Goal: Communication & Community: Answer question/provide support

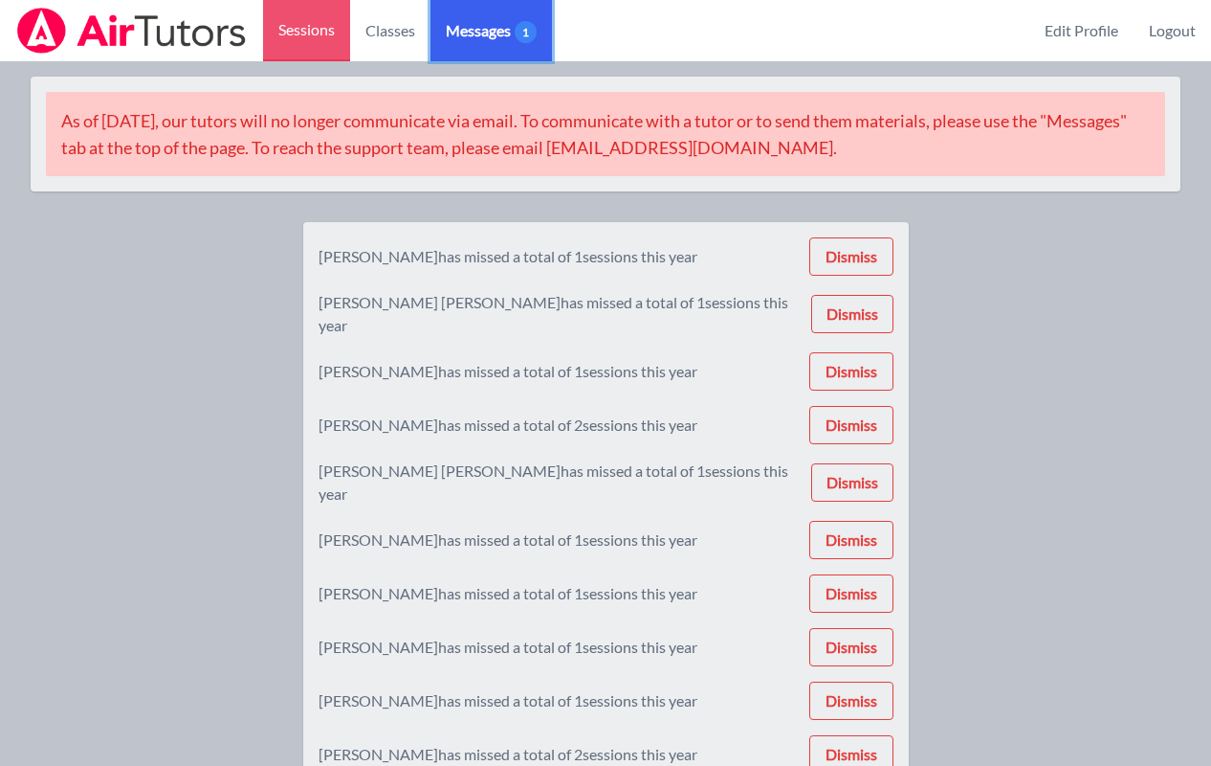
click at [517, 12] on link "Messages 1" at bounding box center [492, 30] width 122 height 61
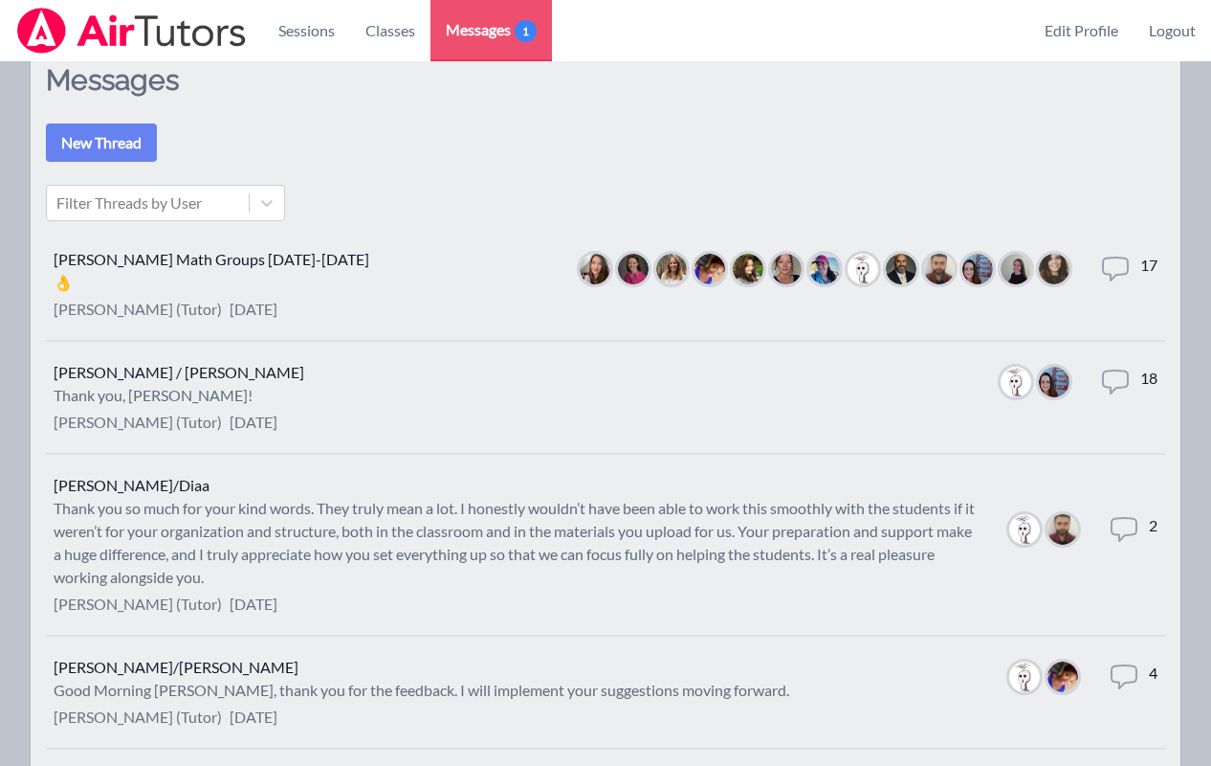
scroll to position [216, 0]
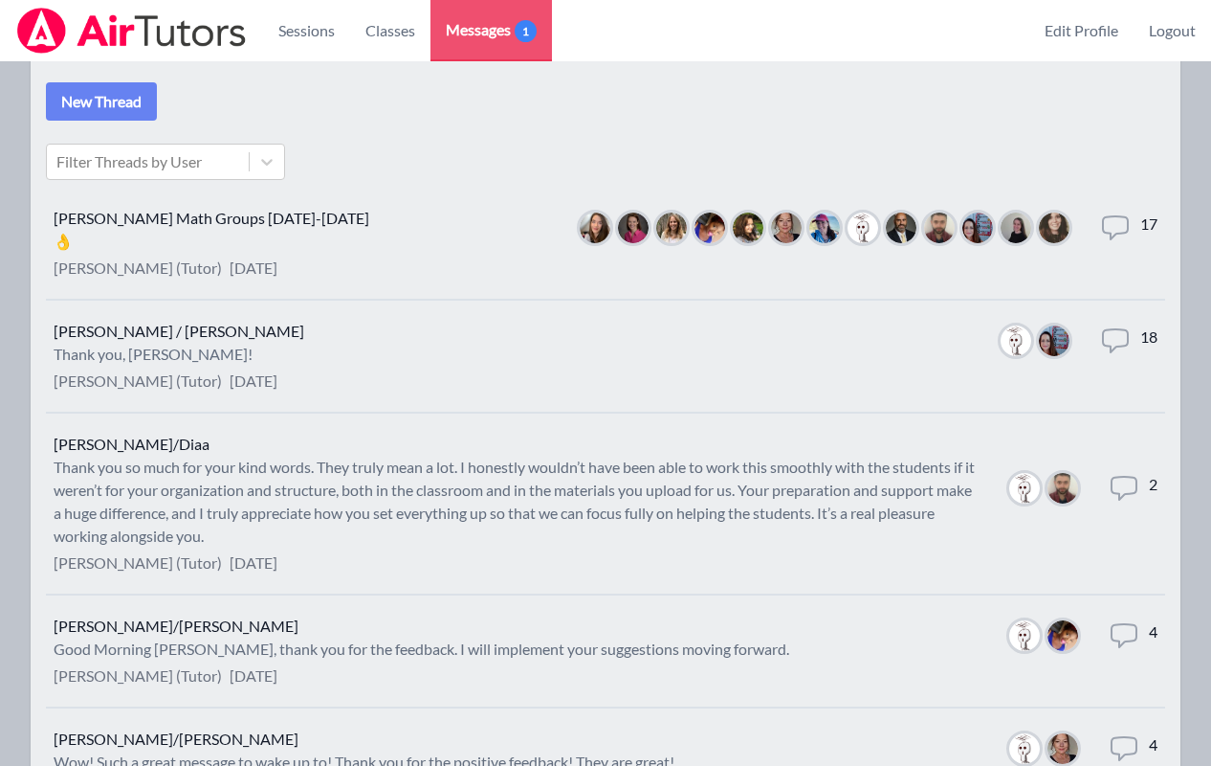
click at [367, 226] on li "[PERSON_NAME] Math Groups [DATE]-[DATE] 👌 [PERSON_NAME] (Tutor) [DATE] Members …" at bounding box center [606, 244] width 1120 height 113
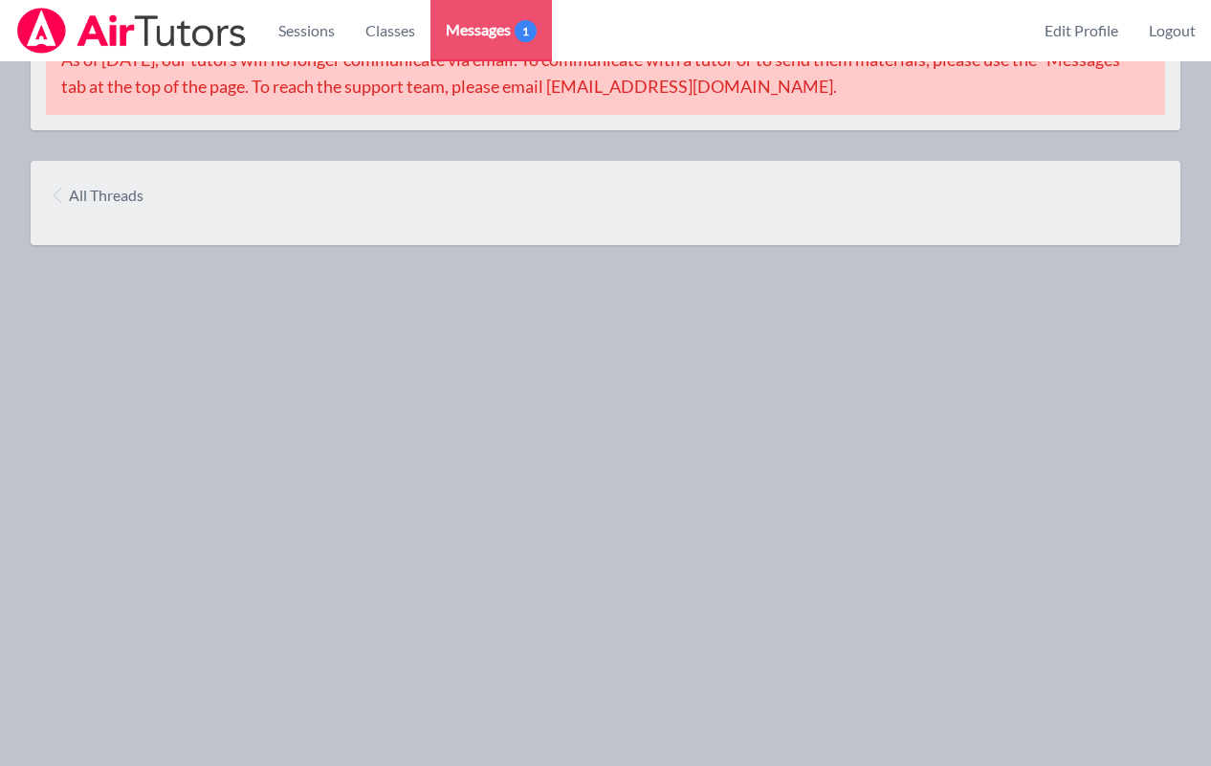
scroll to position [216, 0]
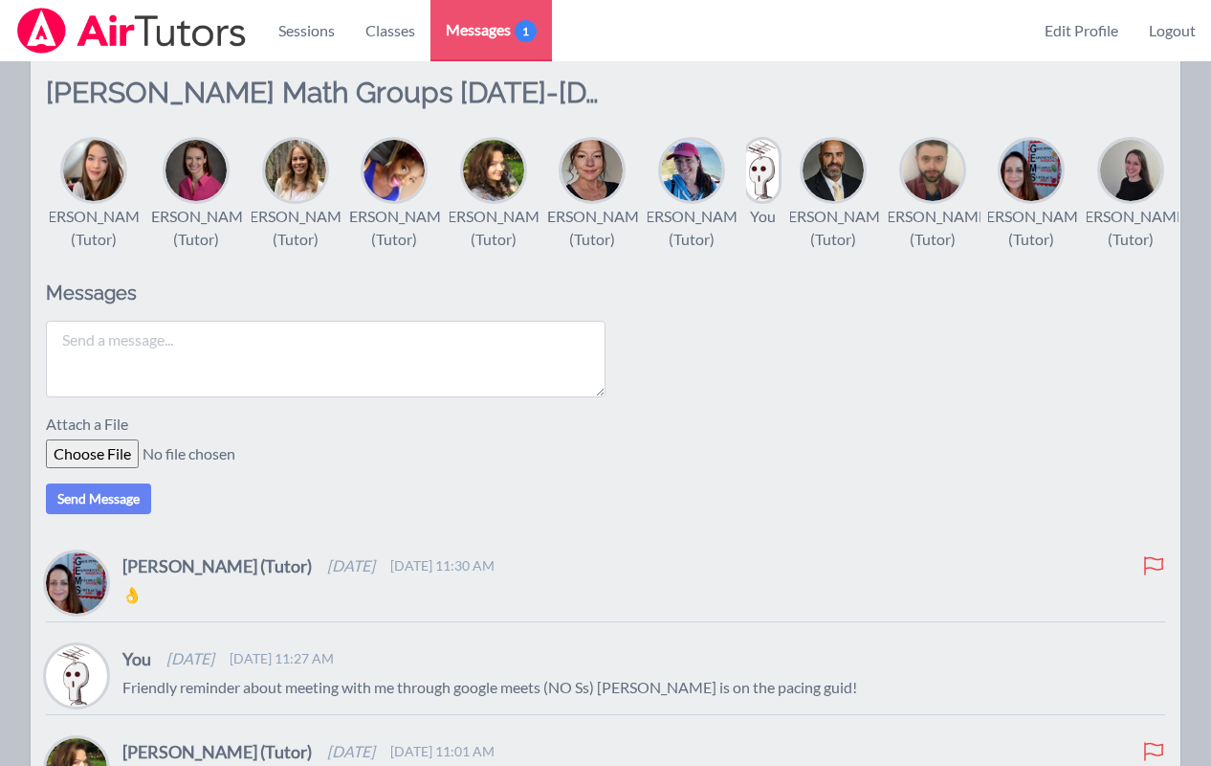
click at [311, 386] on textarea at bounding box center [326, 359] width 560 height 77
drag, startPoint x: 408, startPoint y: 393, endPoint x: 159, endPoint y: 386, distance: 248.9
click at [159, 386] on textarea "Hi All, I didn't have time this past weekend to upload stuff." at bounding box center [326, 359] width 560 height 77
click at [470, 387] on textarea "Hi All, I didn't have time this past weekend to upload stuff." at bounding box center [326, 359] width 560 height 77
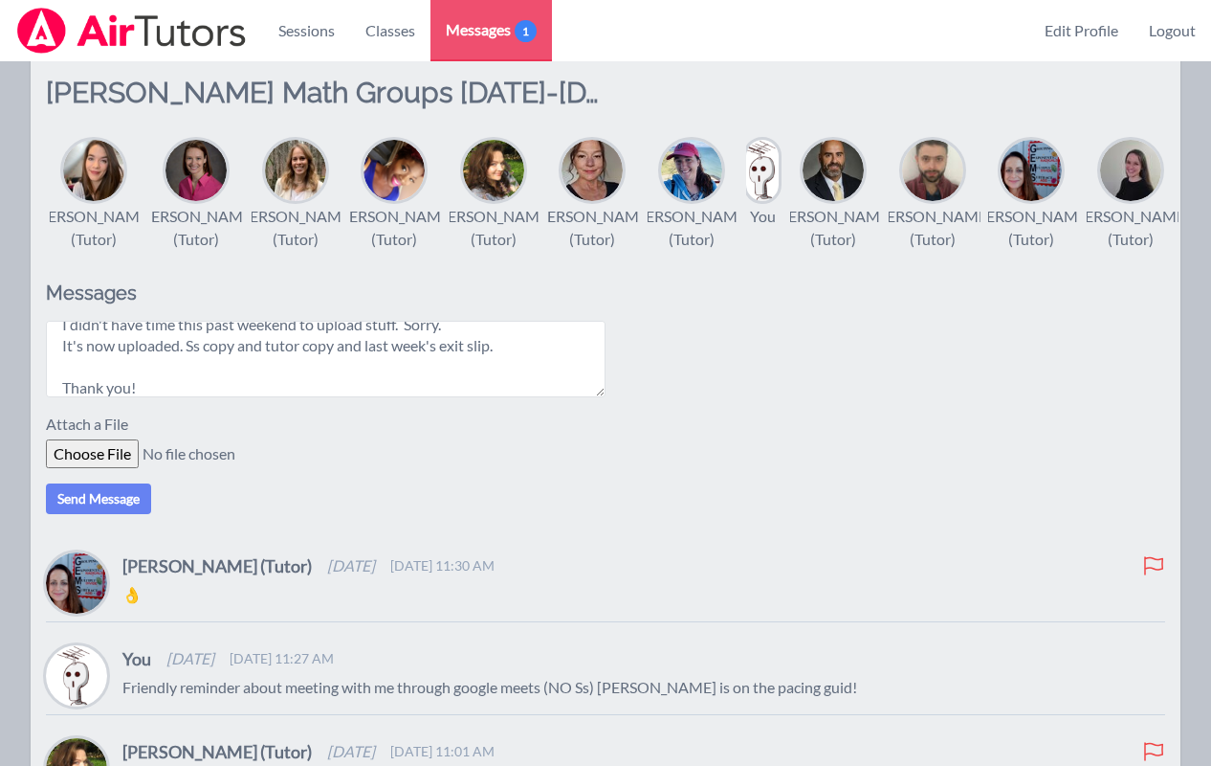
scroll to position [78, 0]
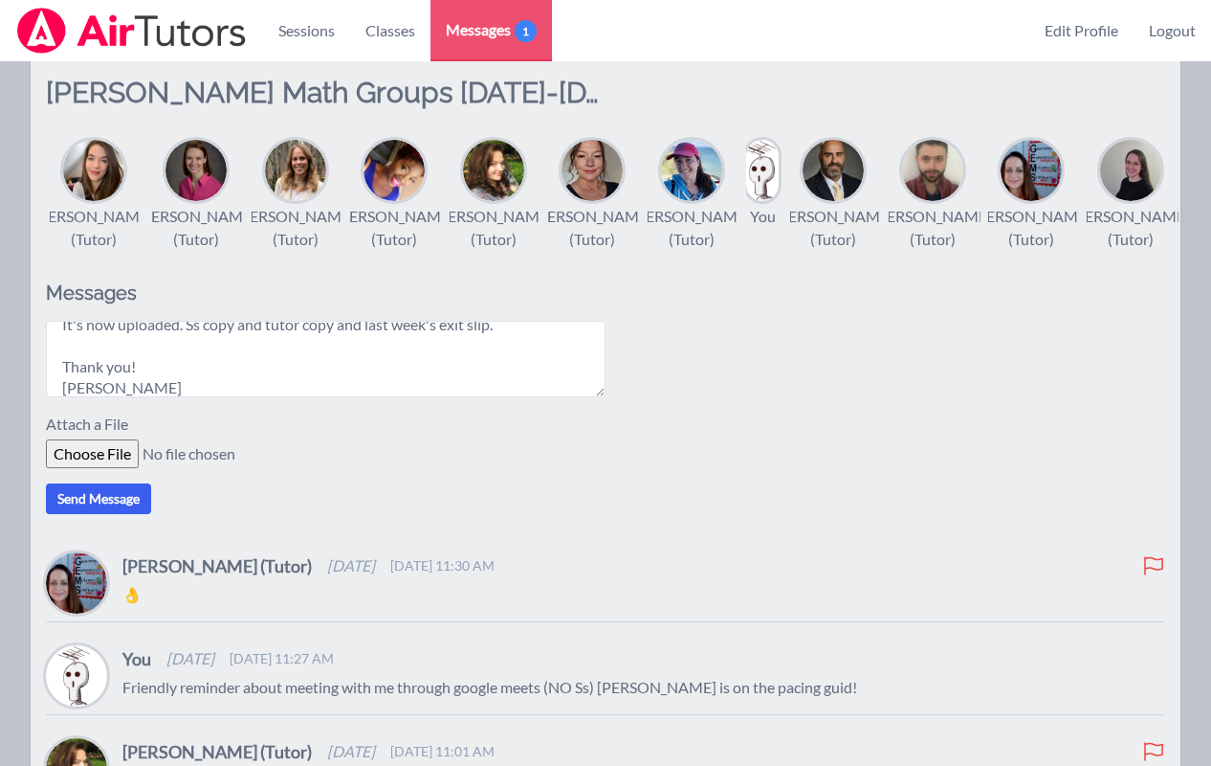
type textarea "Hi All, I didn't have time this past weekend to upload stuff. Sorry. It's now u…"
click at [134, 514] on button "Send Message" at bounding box center [98, 498] width 105 height 31
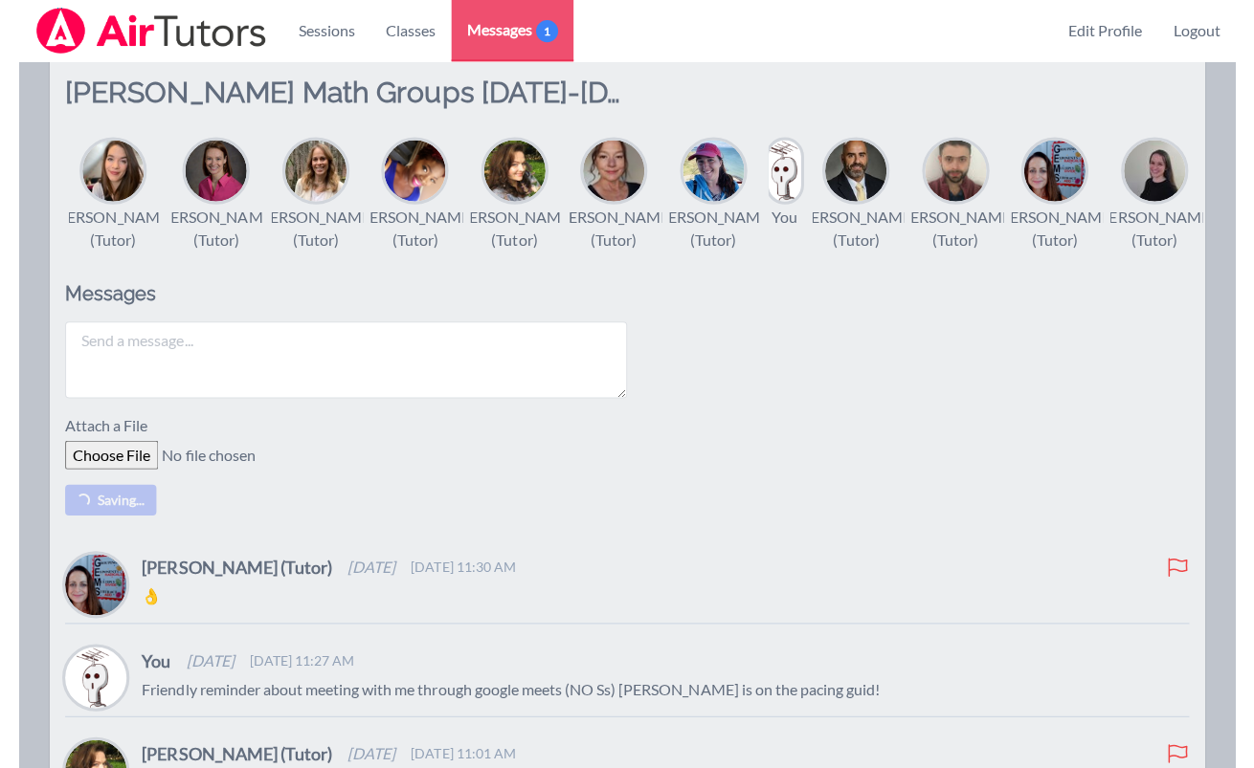
scroll to position [0, 0]
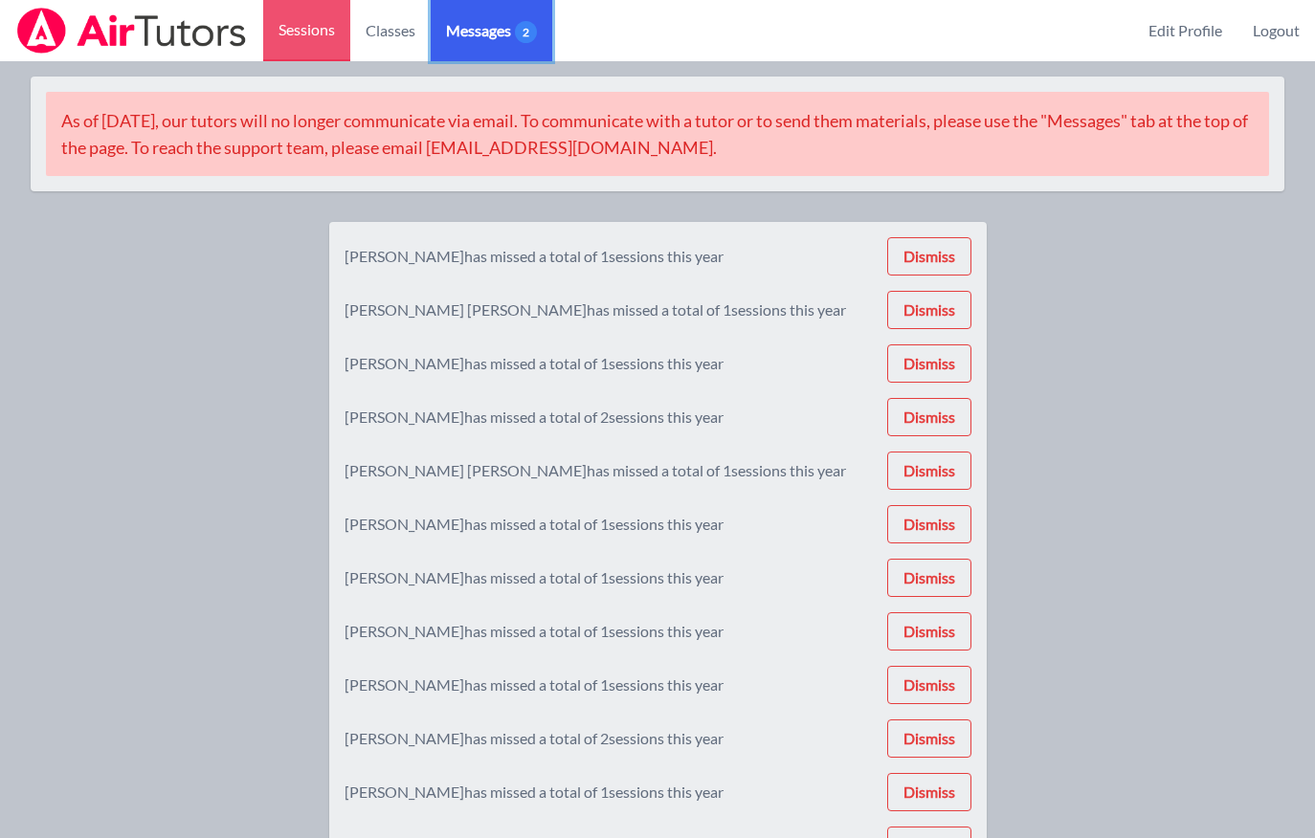
click at [490, 15] on link "Messages 2" at bounding box center [492, 30] width 122 height 61
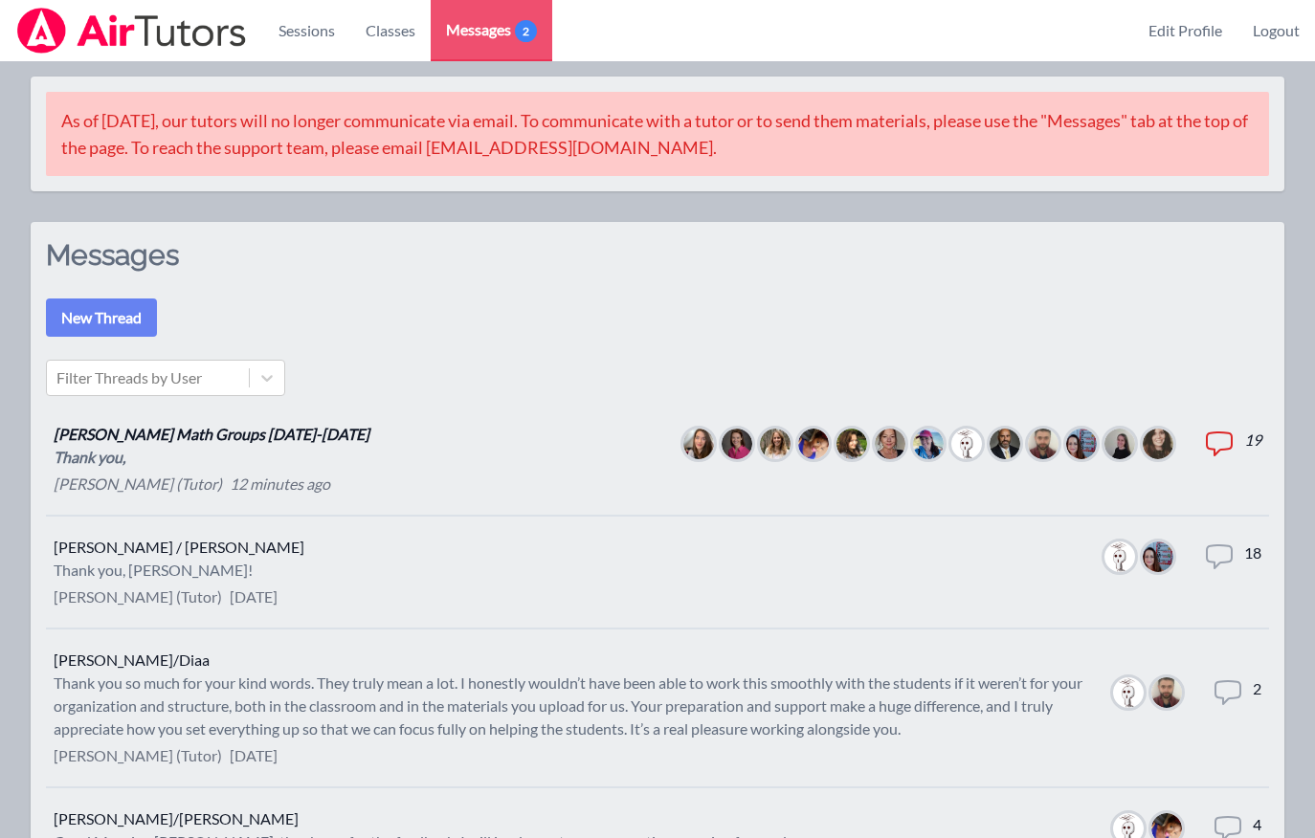
click at [315, 428] on li "McKinzie HS Math Groups 2025-2026 Thank you, Leah Hoff (Tutor) 12 minutes ago M…" at bounding box center [657, 460] width 1223 height 113
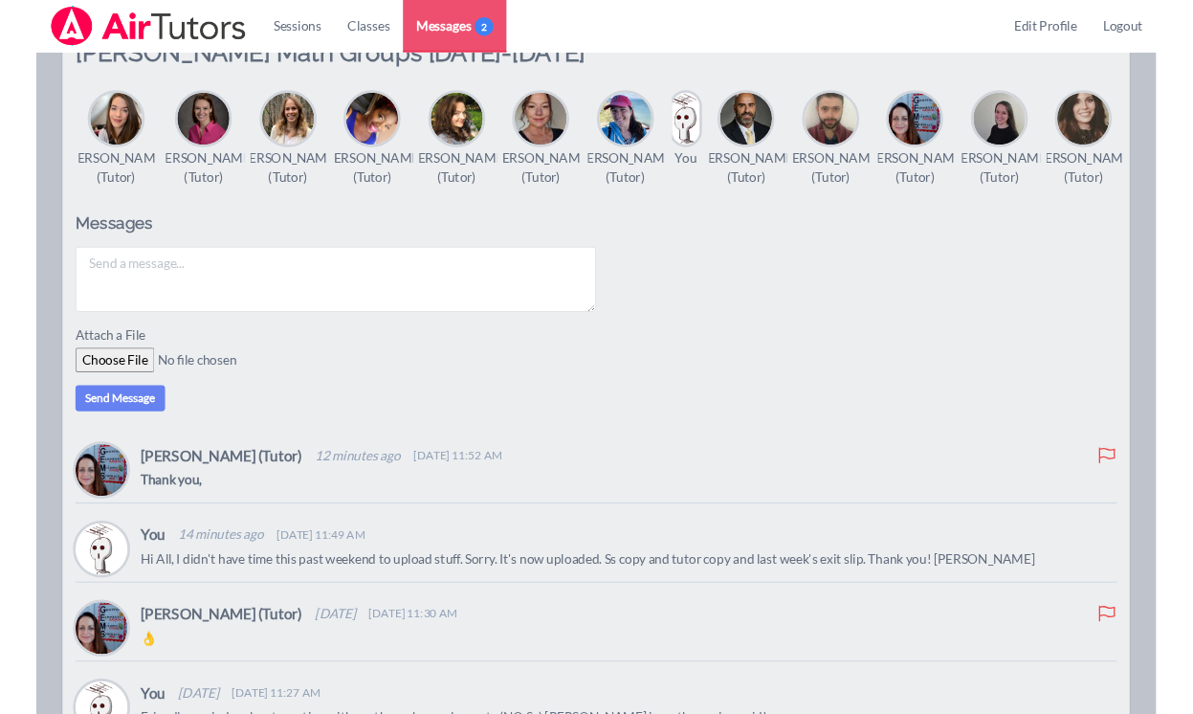
scroll to position [305, 0]
